Goal: Navigation & Orientation: Find specific page/section

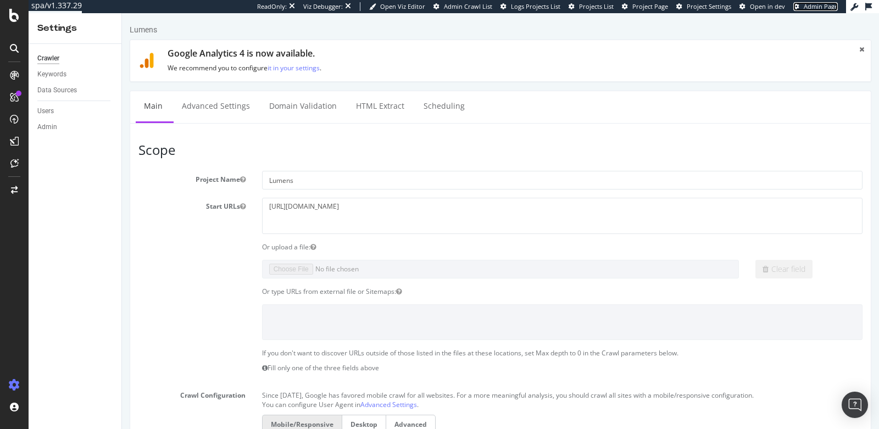
click at [812, 8] on span "Admin Page" at bounding box center [821, 6] width 34 height 8
